Goal: Information Seeking & Learning: Learn about a topic

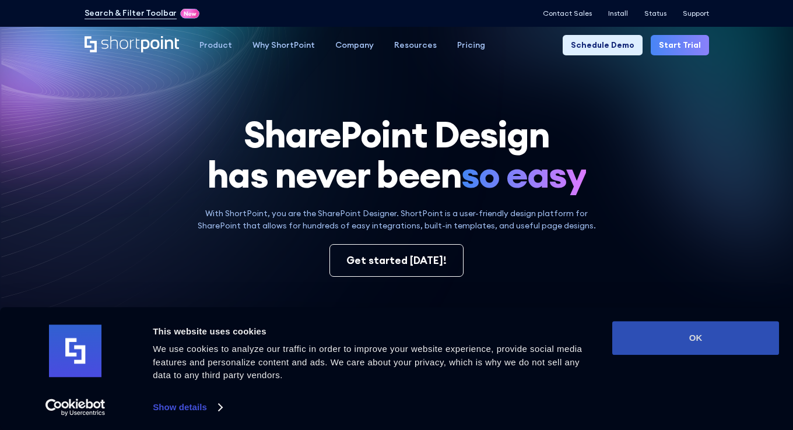
click at [691, 336] on button "OK" at bounding box center [695, 338] width 167 height 34
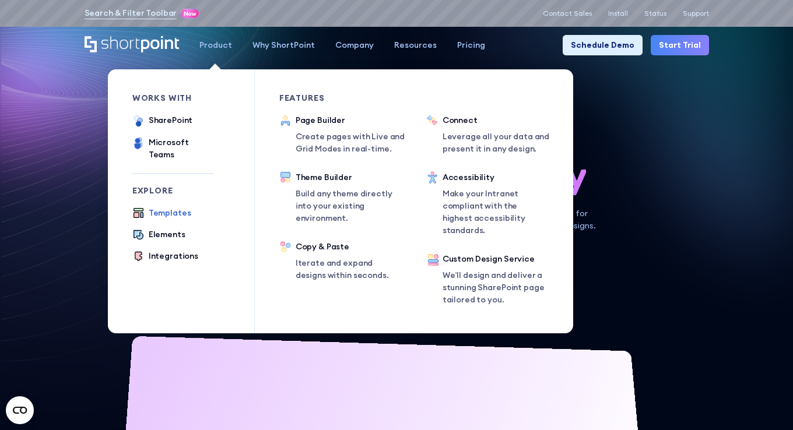
click at [170, 207] on div "Templates" at bounding box center [170, 213] width 43 height 12
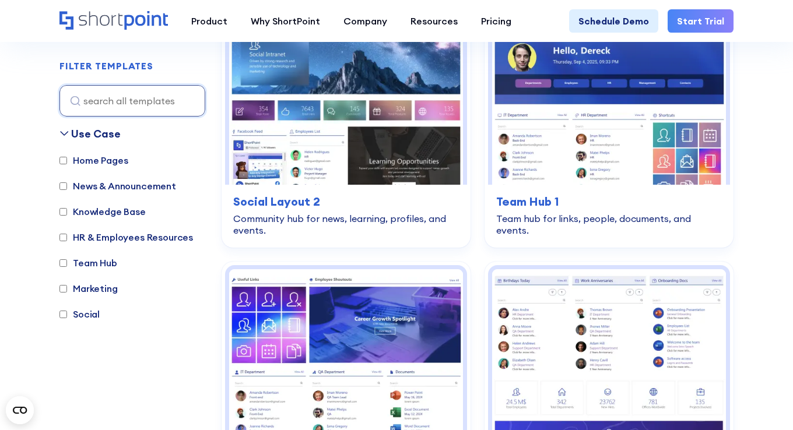
scroll to position [2967, 0]
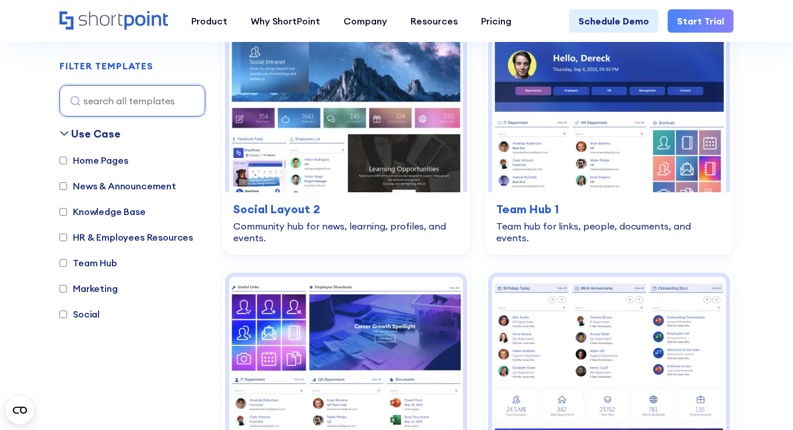
click at [64, 159] on input "Home Pages" at bounding box center [63, 161] width 8 height 8
checkbox input "true"
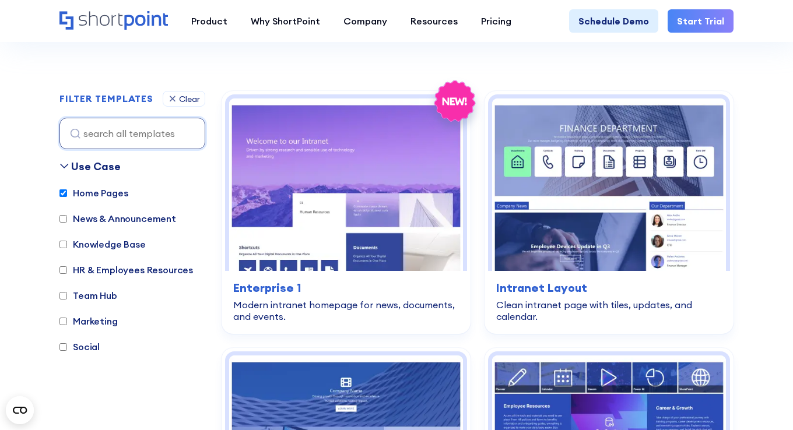
scroll to position [240, 0]
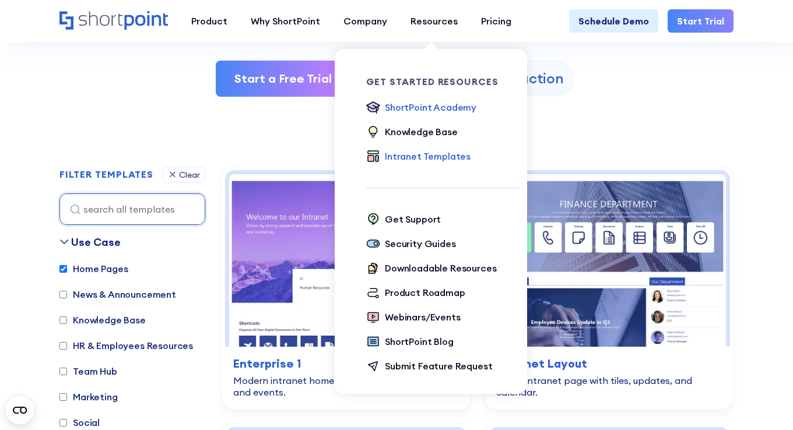
click at [416, 107] on div "ShortPoint Academy" at bounding box center [431, 107] width 92 height 14
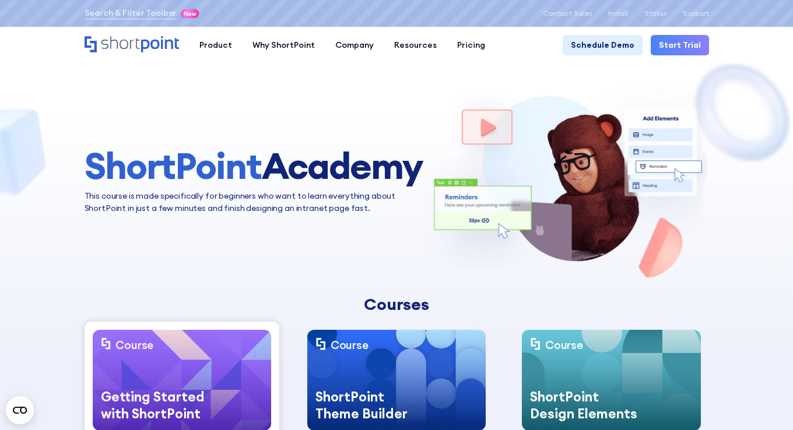
click at [213, 365] on img at bounding box center [182, 380] width 178 height 101
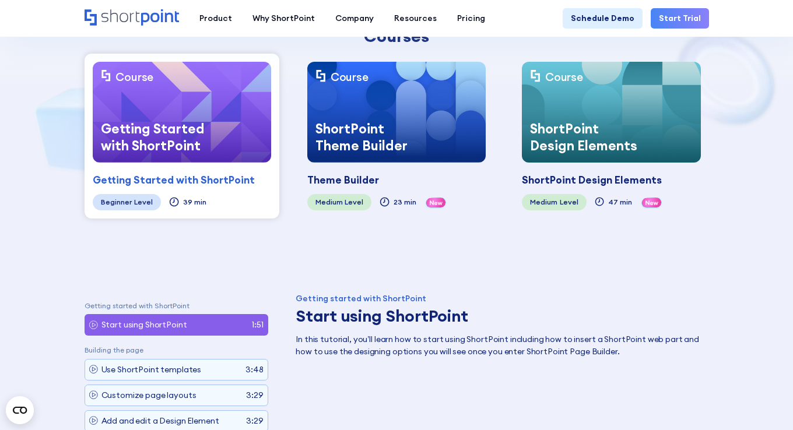
scroll to position [270, 0]
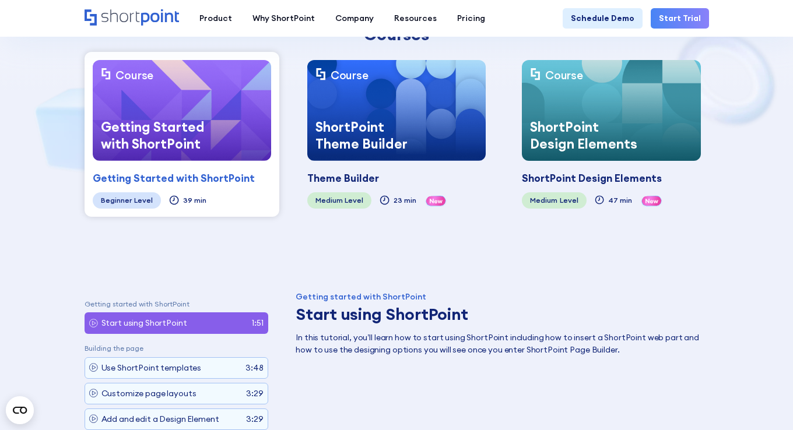
click at [125, 128] on div "Getting Started with ShortPoint" at bounding box center [157, 135] width 129 height 51
click at [128, 172] on div "Getting Started with ShortPoint" at bounding box center [174, 178] width 162 height 15
click at [171, 105] on img at bounding box center [182, 110] width 178 height 101
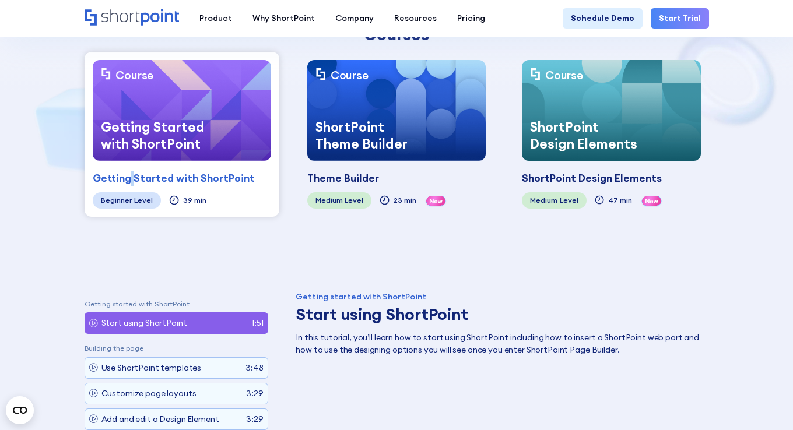
click at [171, 105] on img at bounding box center [182, 110] width 178 height 101
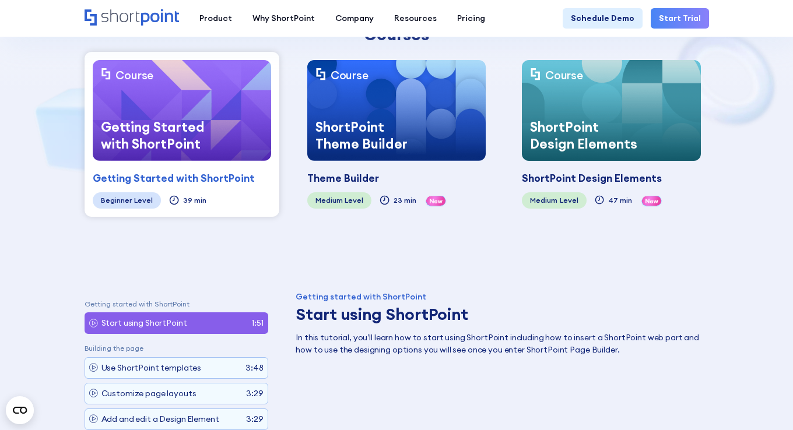
click at [120, 196] on div "Beginner" at bounding box center [116, 200] width 31 height 8
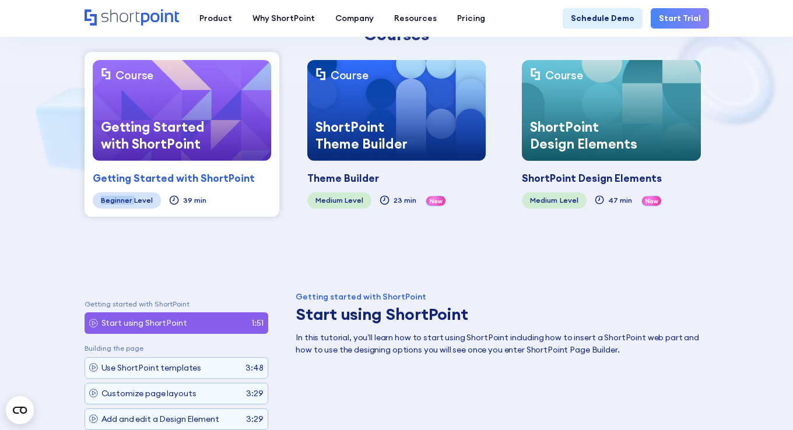
click at [206, 101] on img at bounding box center [182, 110] width 178 height 101
click at [206, 103] on img at bounding box center [182, 110] width 178 height 101
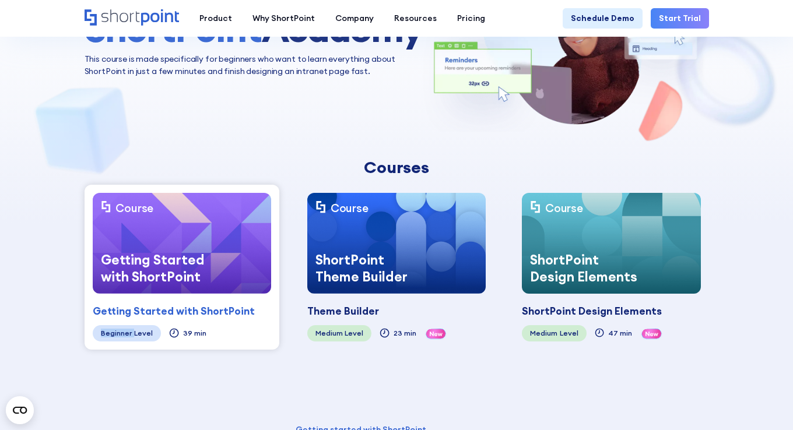
scroll to position [149, 0]
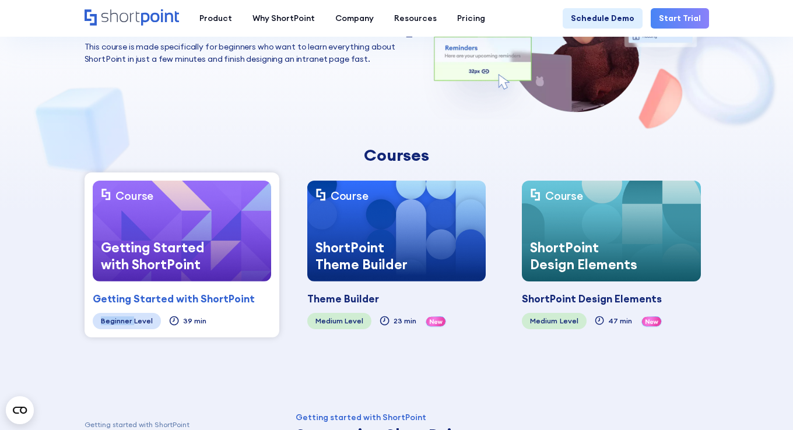
click at [156, 233] on div "Getting Started with ShortPoint" at bounding box center [157, 256] width 129 height 51
click at [23, 252] on section "ShortPoint Academy This course is made specifically for beginners who want to l…" at bounding box center [396, 106] width 793 height 511
click at [205, 210] on img at bounding box center [182, 231] width 178 height 101
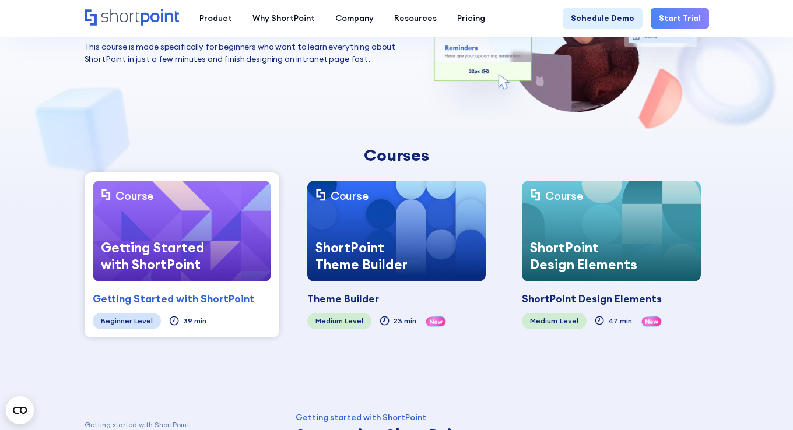
click at [205, 210] on img at bounding box center [182, 231] width 178 height 101
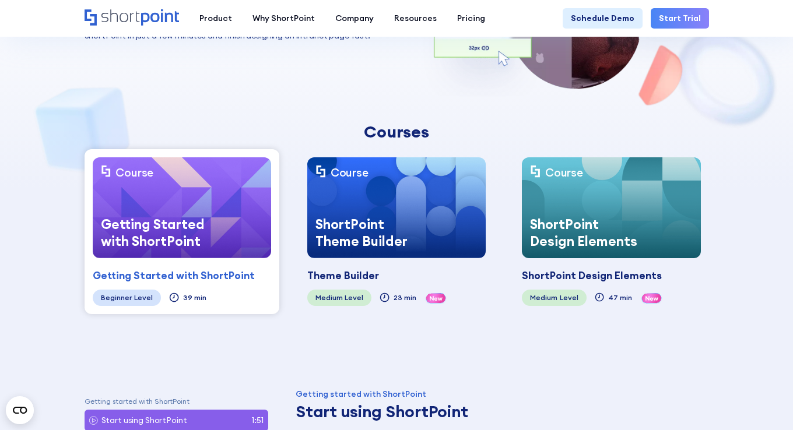
scroll to position [214, 0]
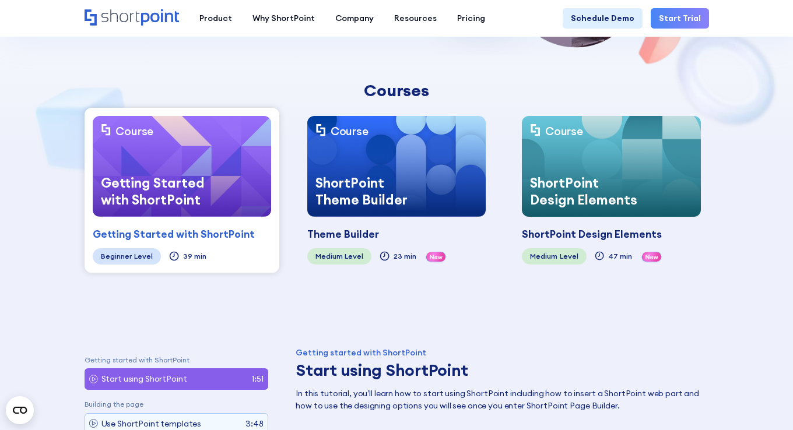
click at [399, 168] on div "ShortPoint Theme Builder" at bounding box center [371, 191] width 129 height 51
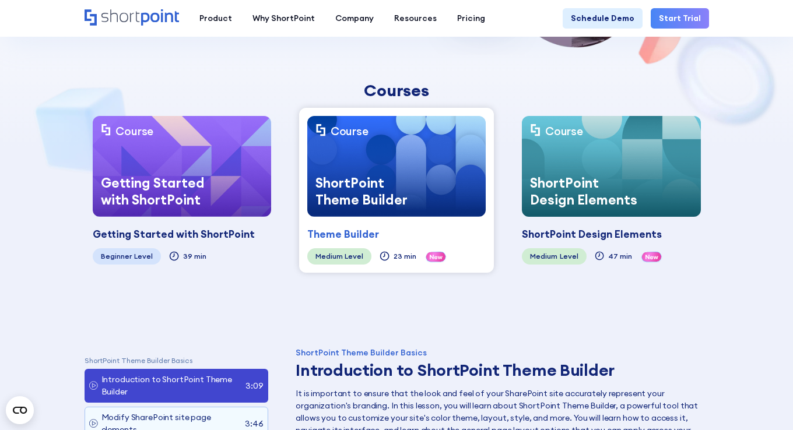
click at [569, 166] on div "ShortPoint Design Elements" at bounding box center [586, 191] width 129 height 51
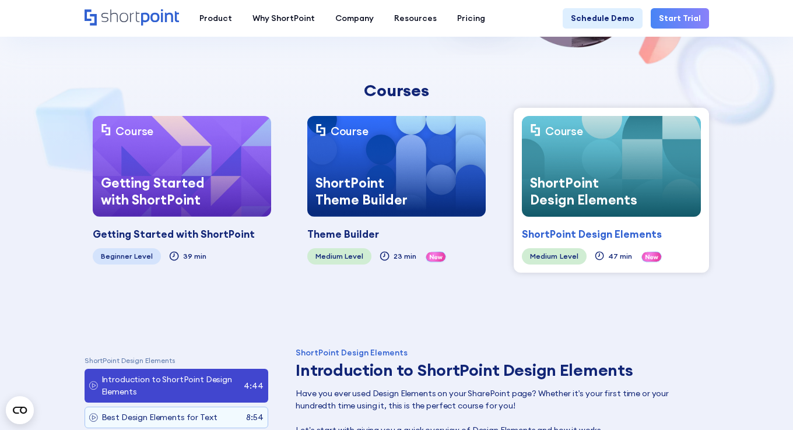
click at [242, 186] on img at bounding box center [182, 166] width 178 height 101
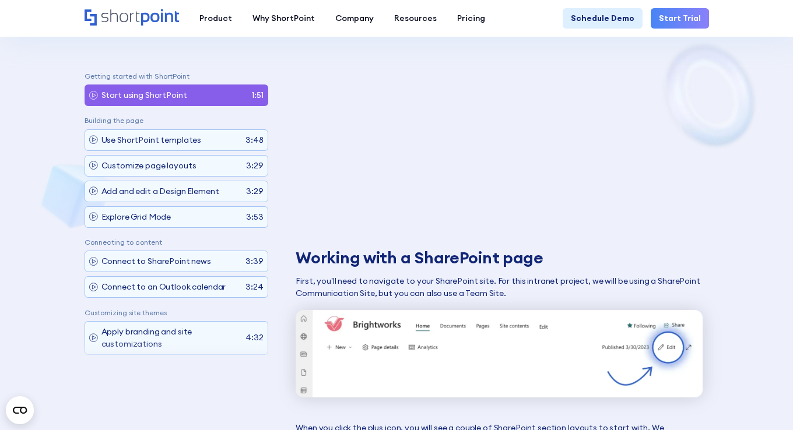
scroll to position [515, 0]
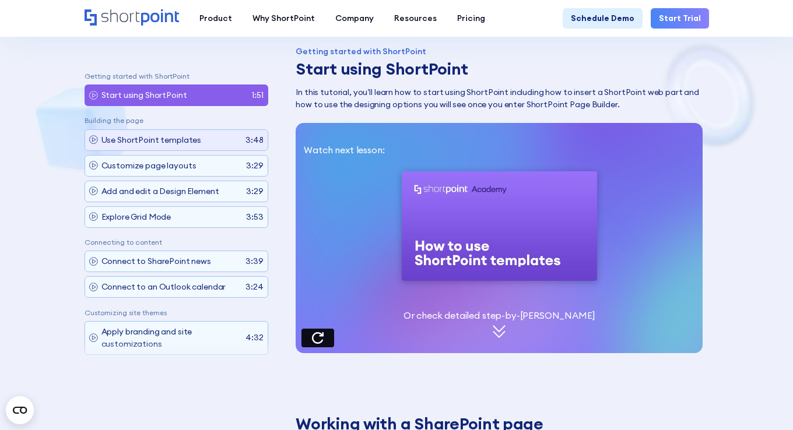
click at [145, 137] on p "Use ShortPoint templates" at bounding box center [151, 139] width 100 height 12
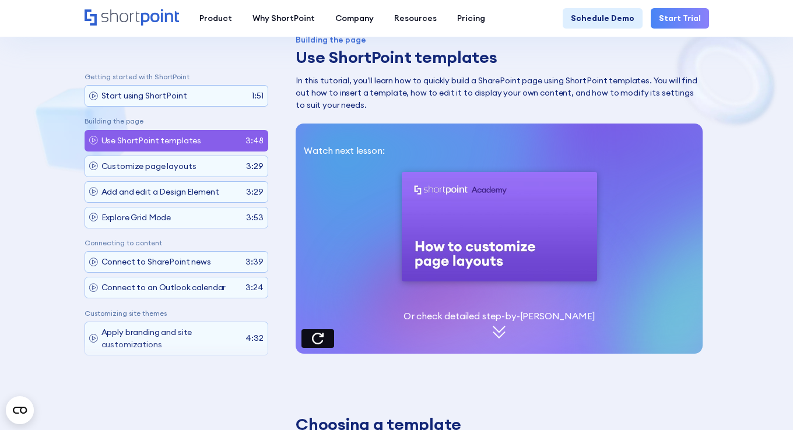
scroll to position [0, 0]
click at [142, 163] on p "Customize page layouts" at bounding box center [148, 166] width 95 height 12
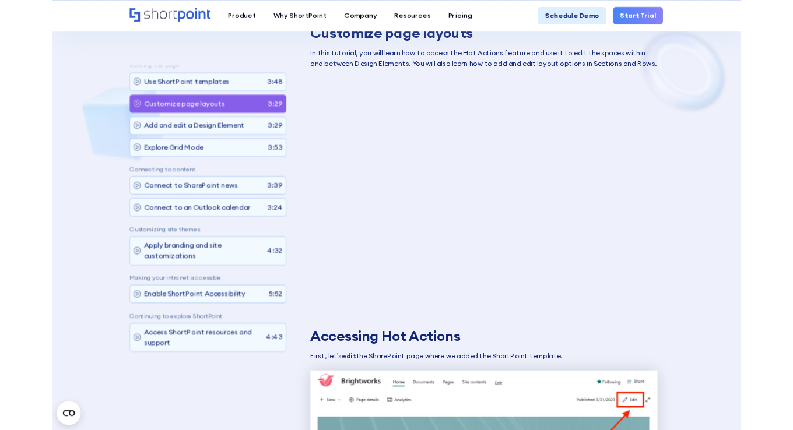
scroll to position [62, 0]
